Goal: Use online tool/utility: Utilize a website feature to perform a specific function

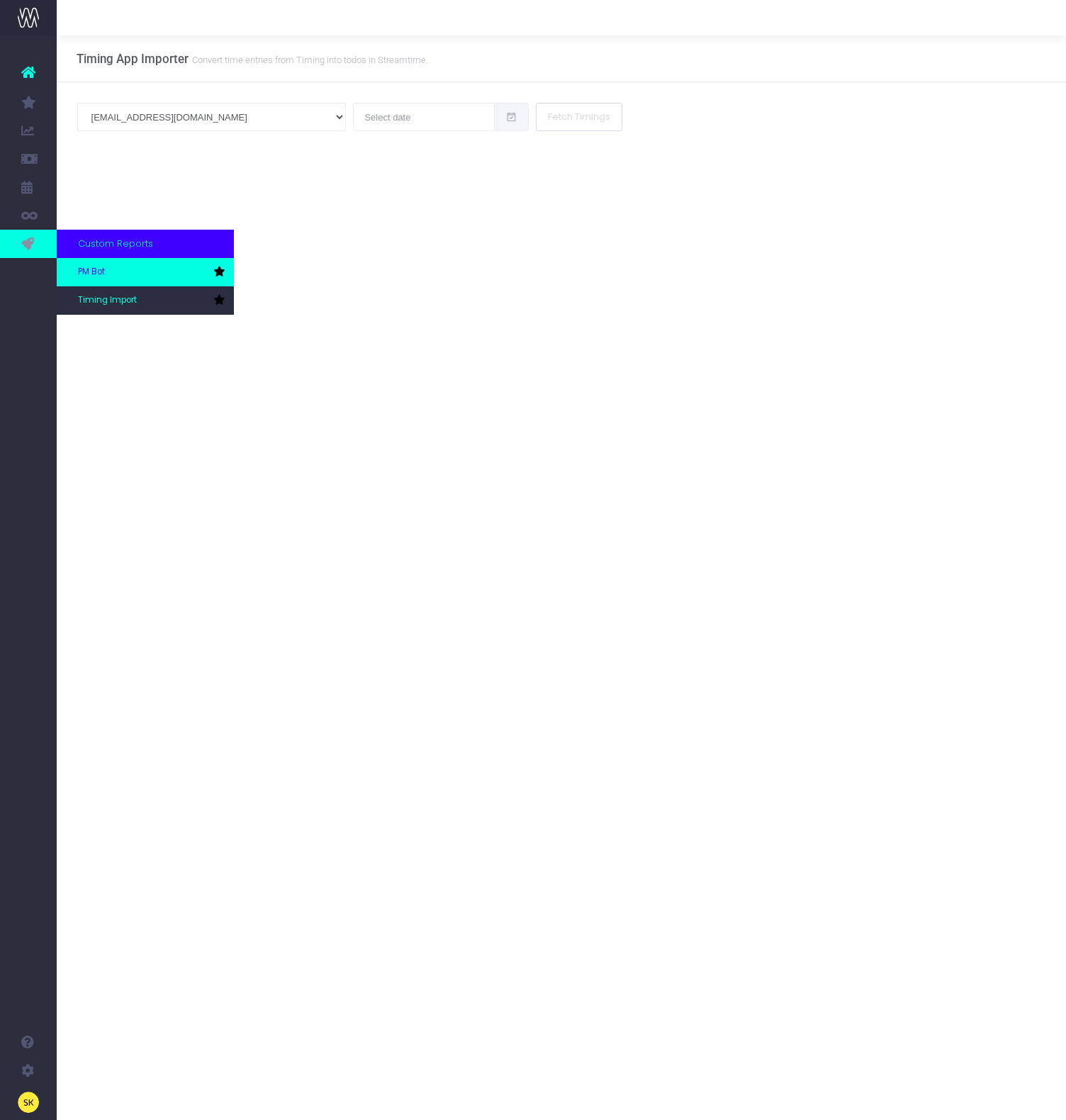
click at [87, 265] on span "PM Bot" at bounding box center [92, 272] width 27 height 13
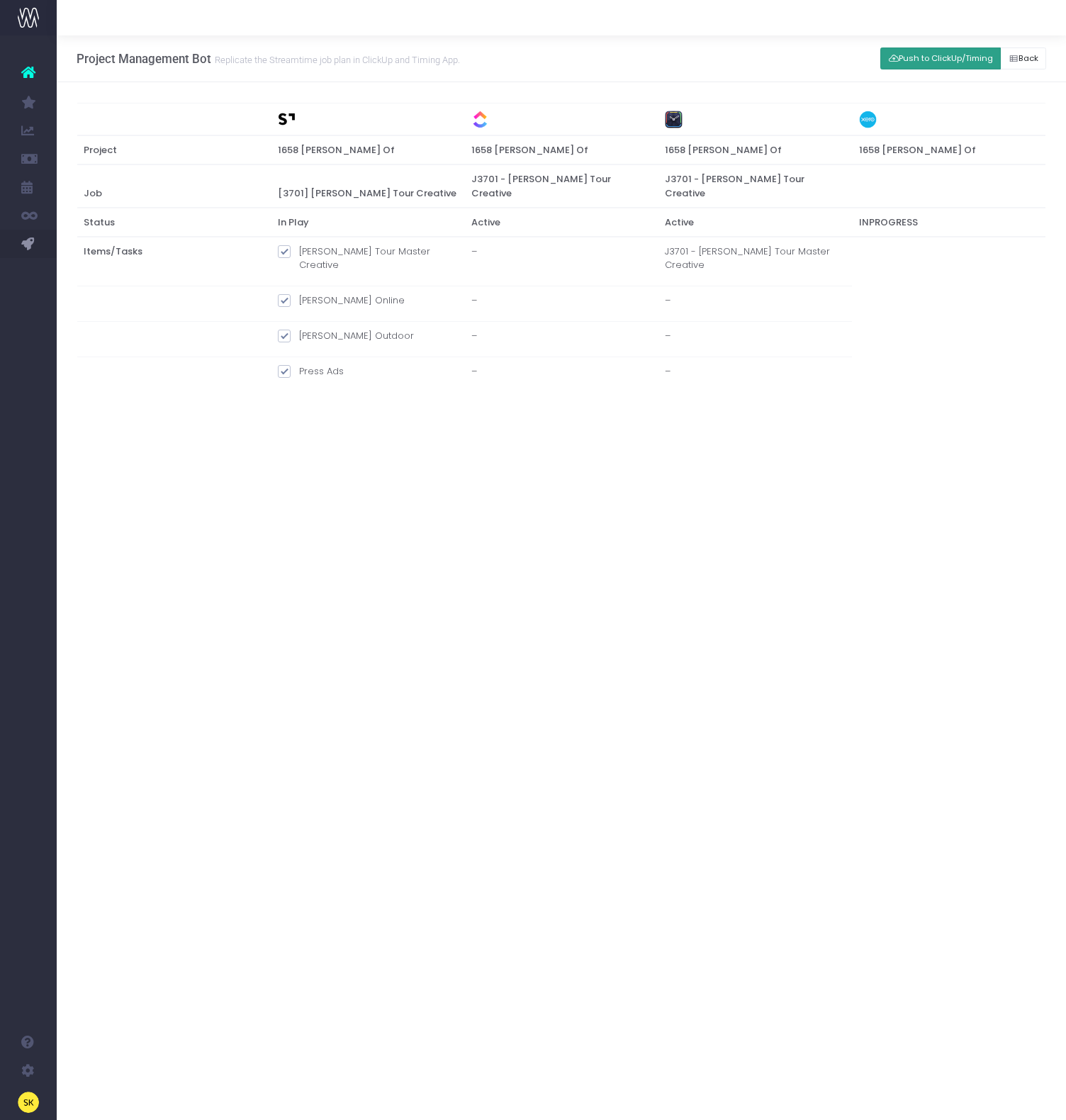
click at [913, 53] on button "Push to ClickUp/Timing" at bounding box center [941, 58] width 121 height 22
